Goal: Task Accomplishment & Management: Manage account settings

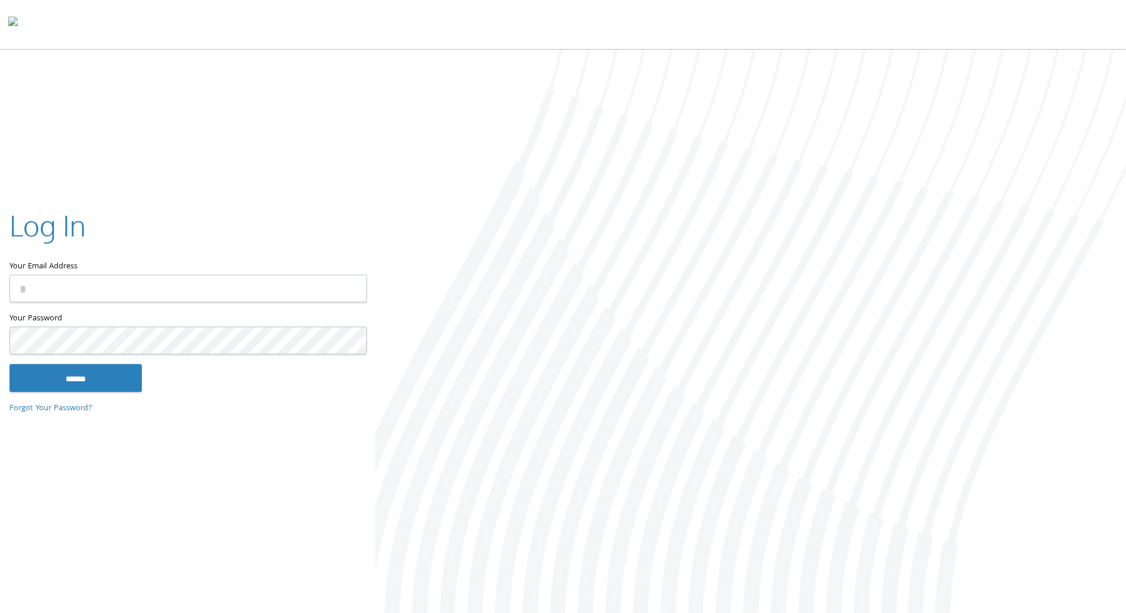
type input "**********"
click at [301, 286] on input "**********" at bounding box center [187, 288] width 357 height 28
click at [95, 378] on input "******" at bounding box center [75, 377] width 132 height 28
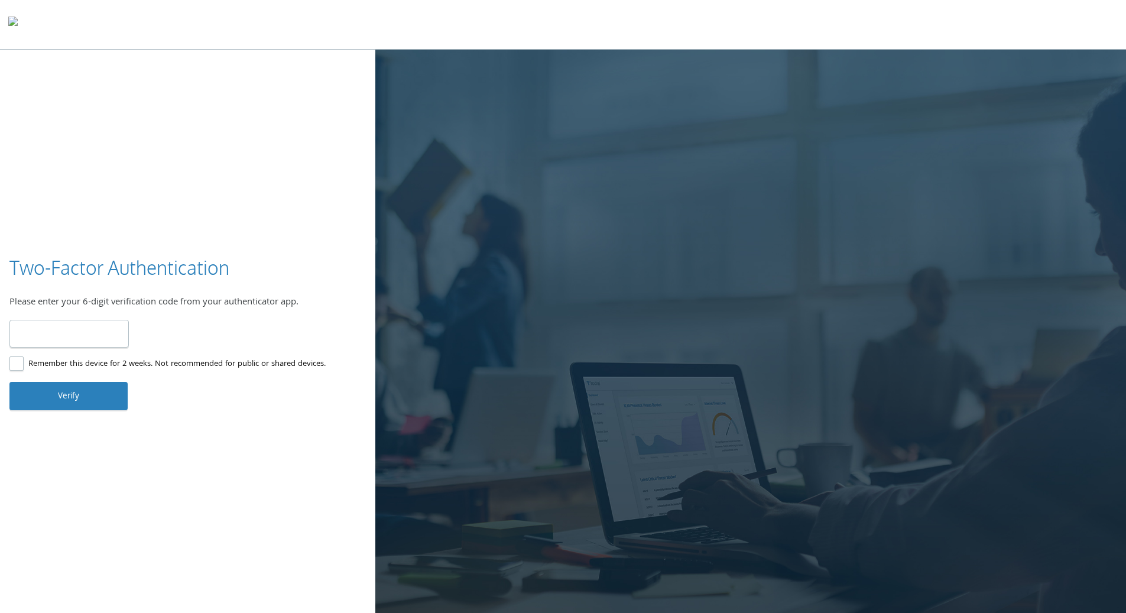
type input "******"
